Goal: Obtain resource: Obtain resource

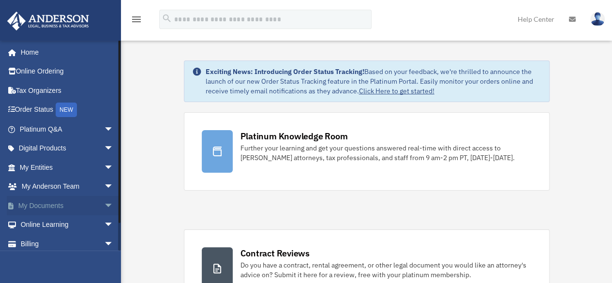
click at [104, 202] on span "arrow_drop_down" at bounding box center [113, 206] width 19 height 20
click at [40, 227] on link "Box" at bounding box center [71, 224] width 115 height 19
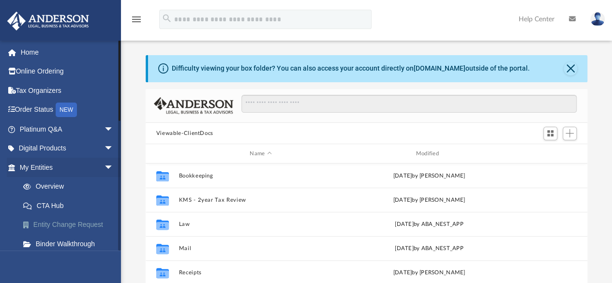
scroll to position [213, 435]
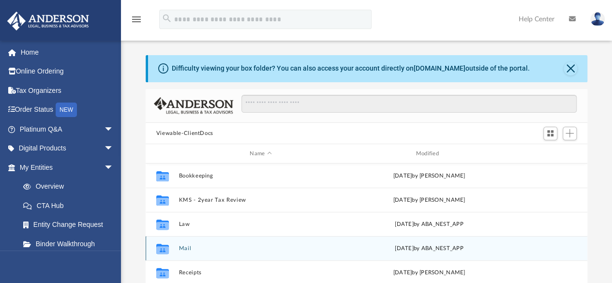
click at [185, 247] on button "Mail" at bounding box center [261, 248] width 164 height 6
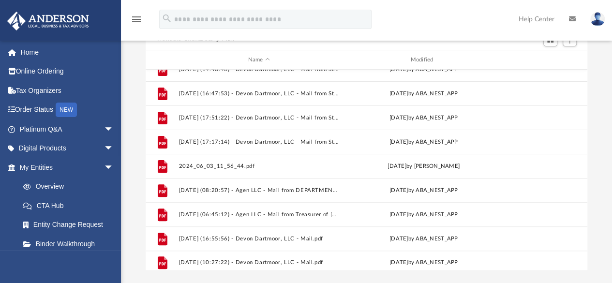
scroll to position [137, 0]
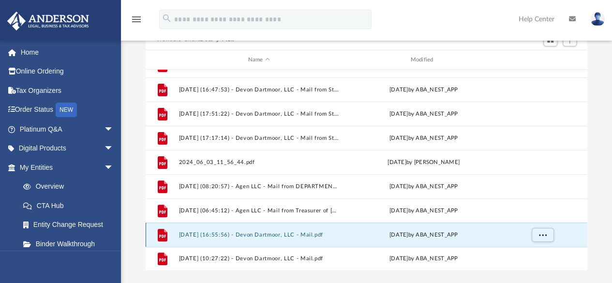
click at [258, 234] on button "2025.09.11 (16:55:56) - Devon Dartmoor, LLC - Mail.pdf" at bounding box center [259, 235] width 161 height 6
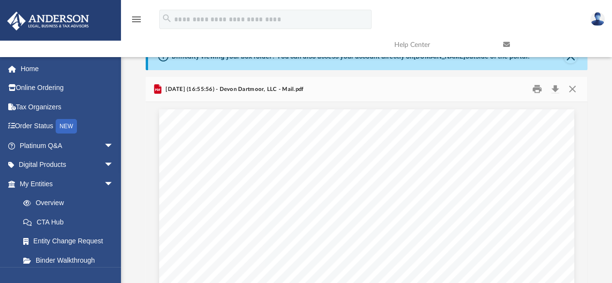
scroll to position [0, 0]
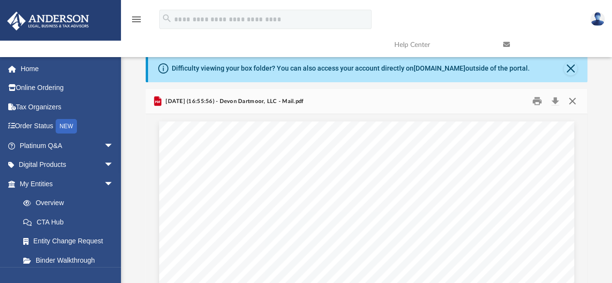
click at [571, 99] on button "Close" at bounding box center [572, 101] width 17 height 15
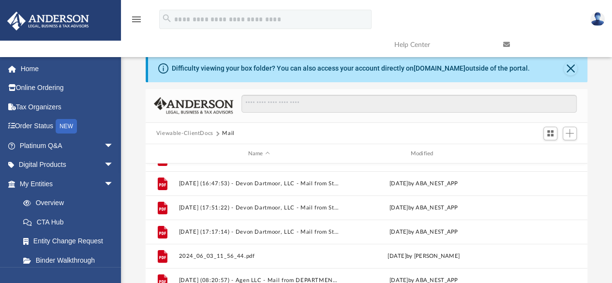
scroll to position [187, 0]
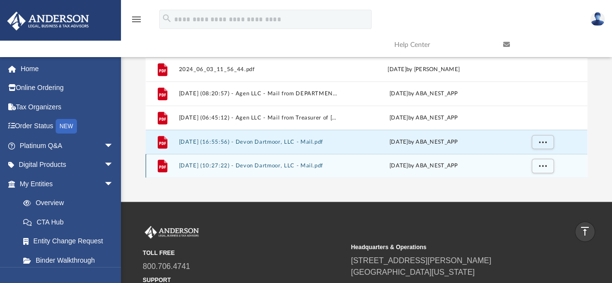
click at [280, 164] on button "2025.09.25 (10:27:22) - Devon Dartmoor, LLC - Mail.pdf" at bounding box center [259, 166] width 161 height 6
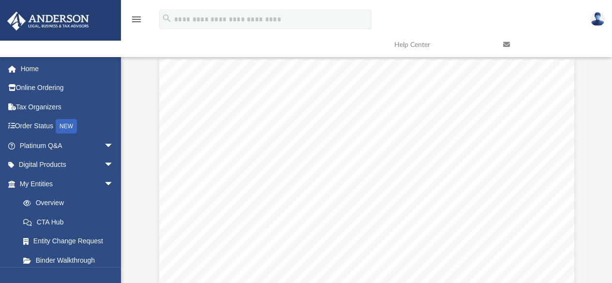
scroll to position [229, 0]
drag, startPoint x: 582, startPoint y: 89, endPoint x: 584, endPoint y: 101, distance: 12.2
click at [584, 102] on div "Viewable-ClientDocs Mail Name Modified File 2024.07.12 (06:20:59) - Agen LLC - …" at bounding box center [367, 171] width 442 height 275
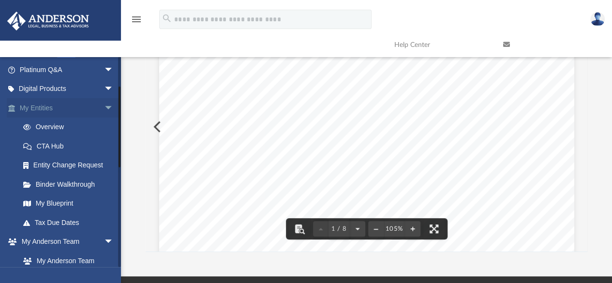
scroll to position [98, 0]
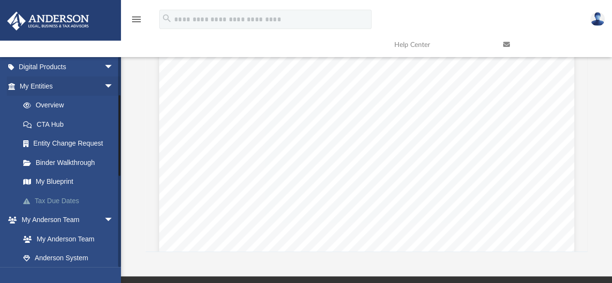
click at [58, 201] on link "Tax Due Dates" at bounding box center [71, 200] width 115 height 19
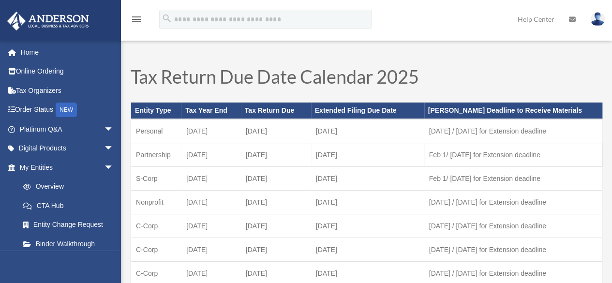
scroll to position [999, 0]
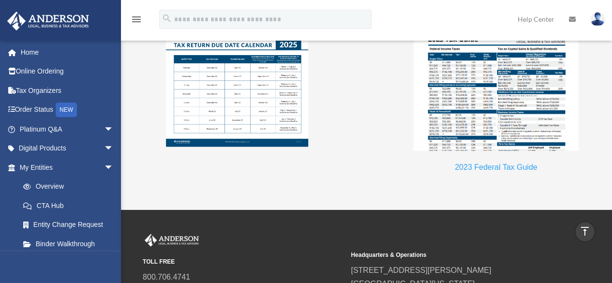
click at [508, 105] on img at bounding box center [496, 90] width 166 height 122
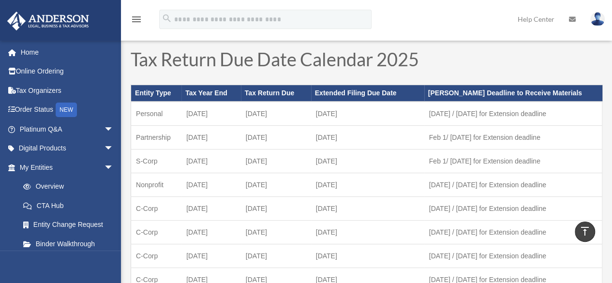
scroll to position [0, 0]
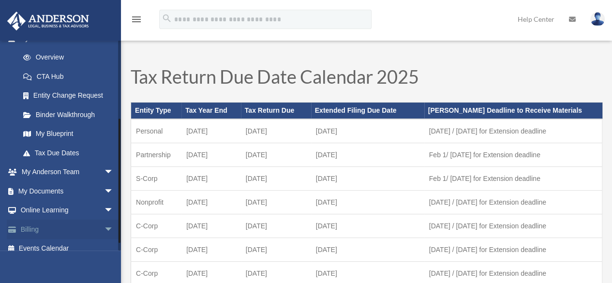
drag, startPoint x: 119, startPoint y: 153, endPoint x: 99, endPoint y: 235, distance: 84.1
click at [100, 235] on div "[EMAIL_ADDRESS][DOMAIN_NAME] Sign Out [EMAIL_ADDRESS][DOMAIN_NAME] Home Online …" at bounding box center [60, 145] width 121 height 211
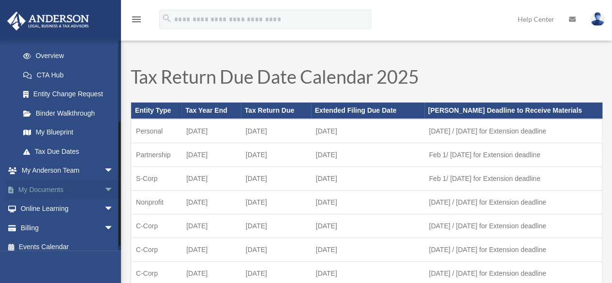
click at [104, 186] on span "arrow_drop_down" at bounding box center [113, 190] width 19 height 20
click at [37, 210] on link "Box" at bounding box center [71, 208] width 115 height 19
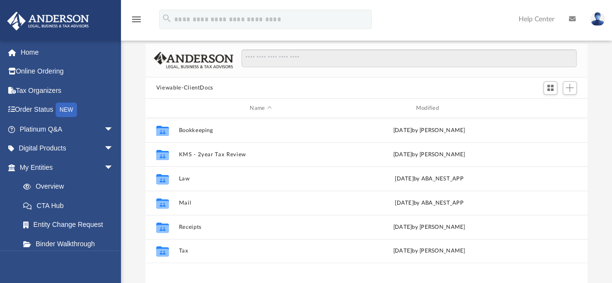
scroll to position [58, 0]
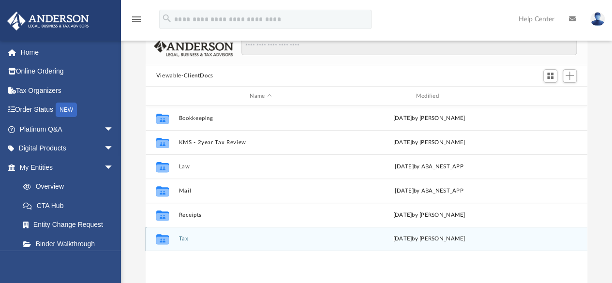
click at [187, 238] on button "Tax" at bounding box center [261, 239] width 164 height 6
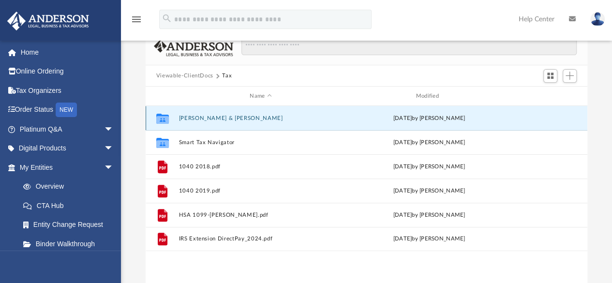
click at [230, 115] on button "Jerome, Willard & Raquel" at bounding box center [261, 118] width 164 height 6
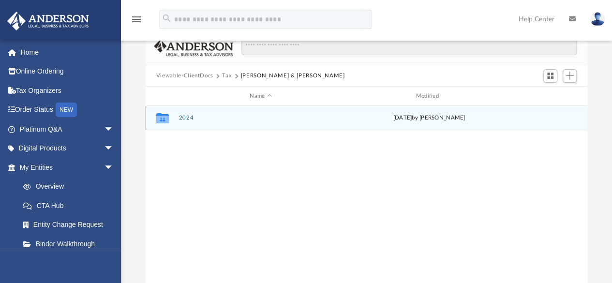
click at [187, 118] on button "2024" at bounding box center [261, 118] width 164 height 6
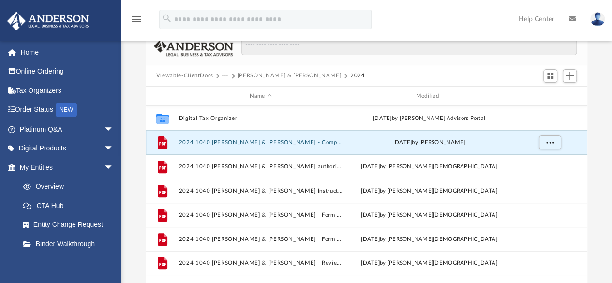
click at [318, 142] on button "2024 1040 Jerome, Willard & Raquel - Completed Copy.pdf" at bounding box center [261, 142] width 164 height 6
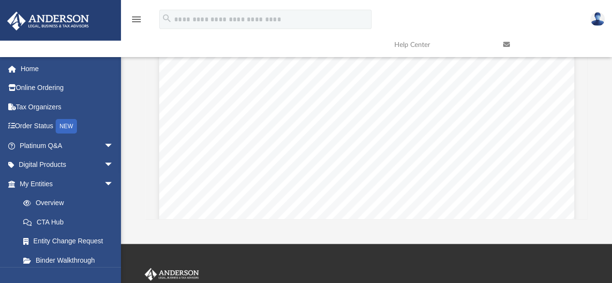
scroll to position [145, 0]
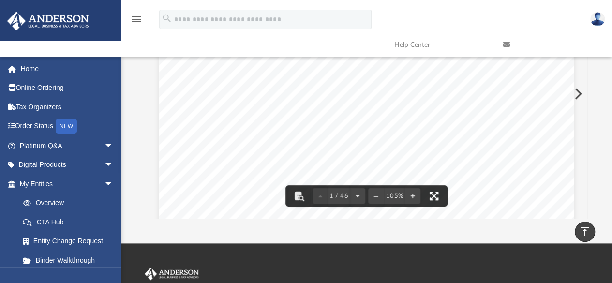
click at [437, 196] on button "File preview" at bounding box center [434, 195] width 21 height 21
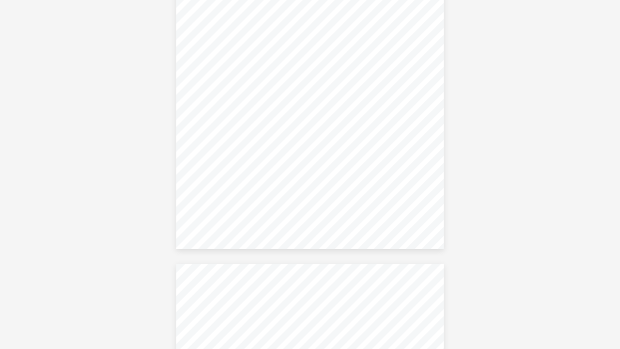
scroll to position [4295, 0]
